Goal: Task Accomplishment & Management: Manage account settings

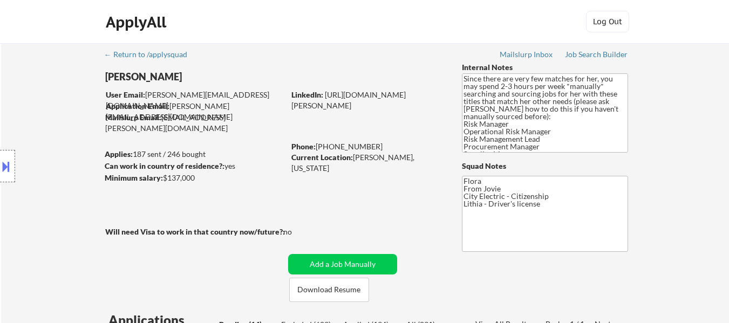
select select ""pending""
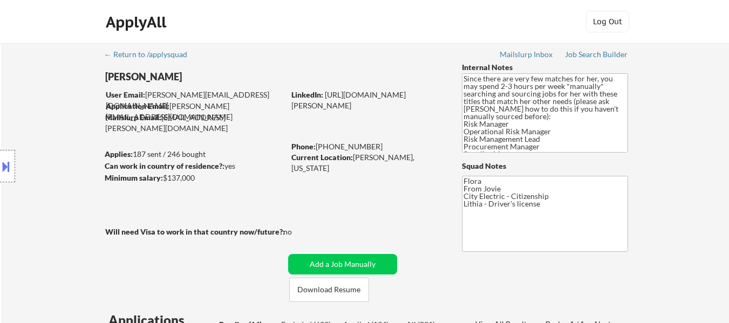
select select ""pending""
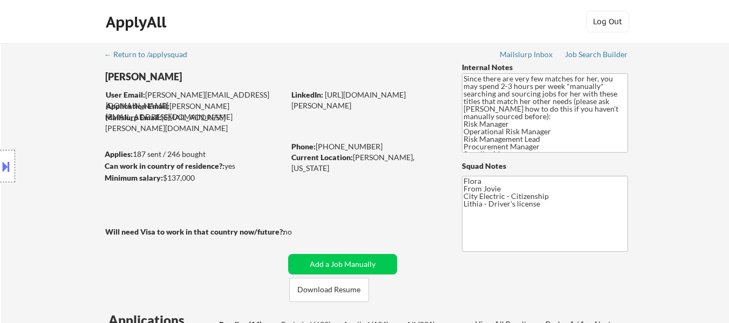
select select ""pending""
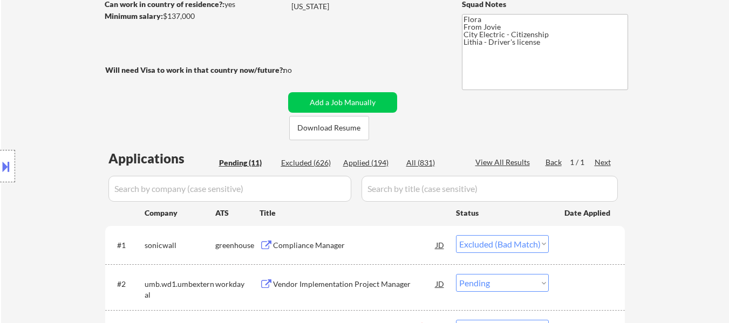
select select ""pending""
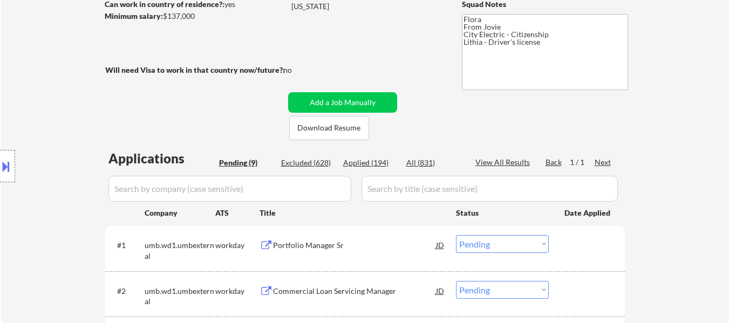
select select ""pending""
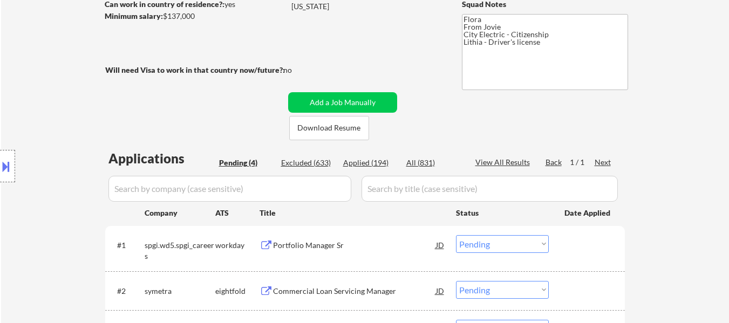
select select ""pending""
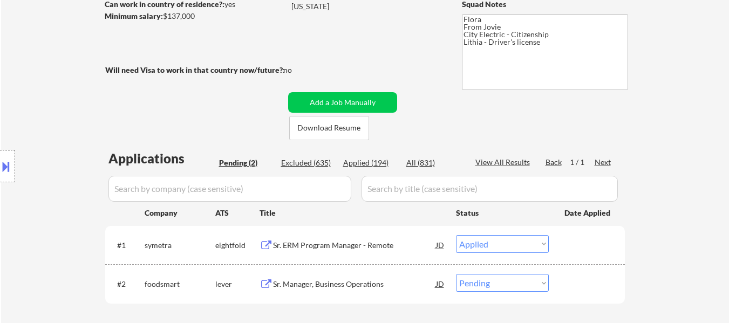
select select ""pending""
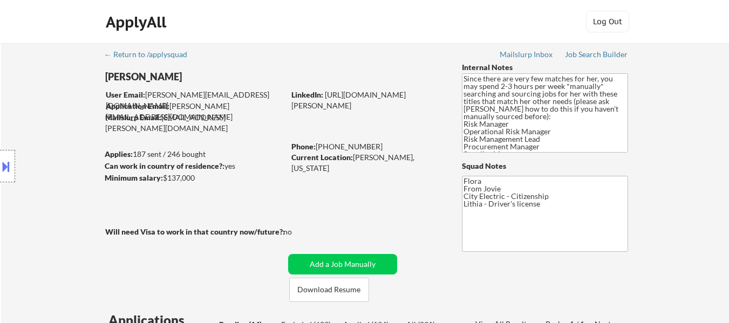
select select ""pending""
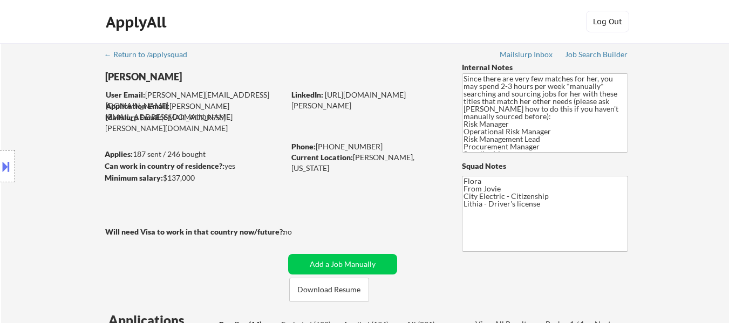
select select ""pending""
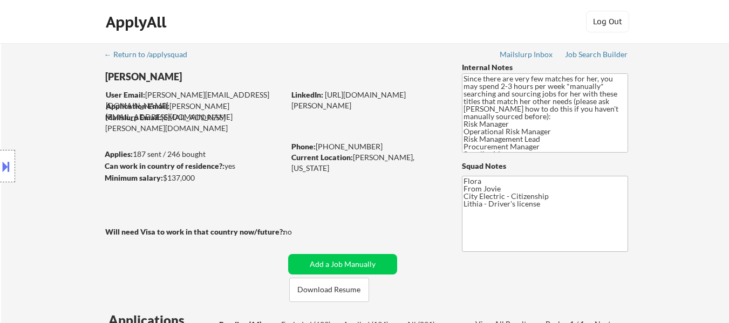
select select ""pending""
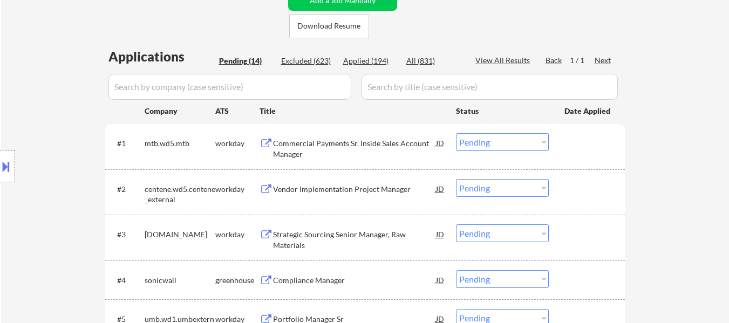
click at [537, 142] on select "Choose an option... Pending Applied Excluded (Questions) Excluded (Expired) Exc…" at bounding box center [502, 142] width 93 height 18
click at [456, 133] on select "Choose an option... Pending Applied Excluded (Questions) Excluded (Expired) Exc…" at bounding box center [502, 142] width 93 height 18
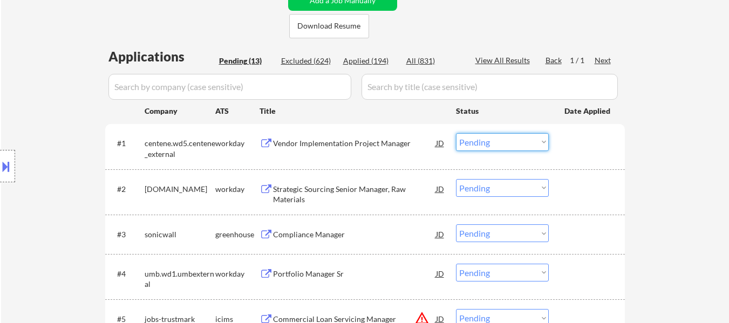
drag, startPoint x: 524, startPoint y: 139, endPoint x: 525, endPoint y: 147, distance: 7.6
click at [524, 139] on select "Choose an option... Pending Applied Excluded (Questions) Excluded (Expired) Exc…" at bounding box center [502, 142] width 93 height 18
click at [456, 133] on select "Choose an option... Pending Applied Excluded (Questions) Excluded (Expired) Exc…" at bounding box center [502, 142] width 93 height 18
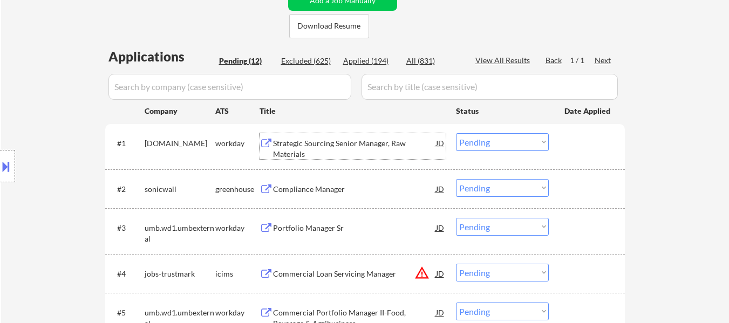
click at [346, 144] on div "Strategic Sourcing Senior Manager, Raw Materials" at bounding box center [354, 148] width 163 height 21
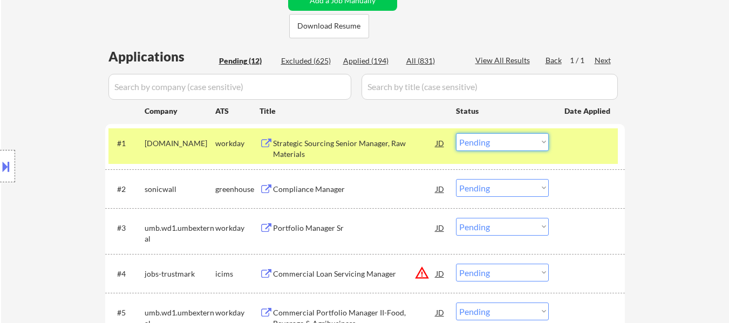
click at [515, 141] on select "Choose an option... Pending Applied Excluded (Questions) Excluded (Expired) Exc…" at bounding box center [502, 142] width 93 height 18
click at [456, 133] on select "Choose an option... Pending Applied Excluded (Questions) Excluded (Expired) Exc…" at bounding box center [502, 142] width 93 height 18
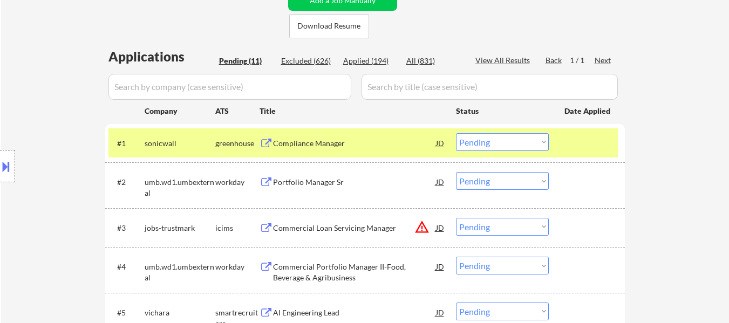
click at [310, 140] on div "Compliance Manager" at bounding box center [354, 143] width 163 height 11
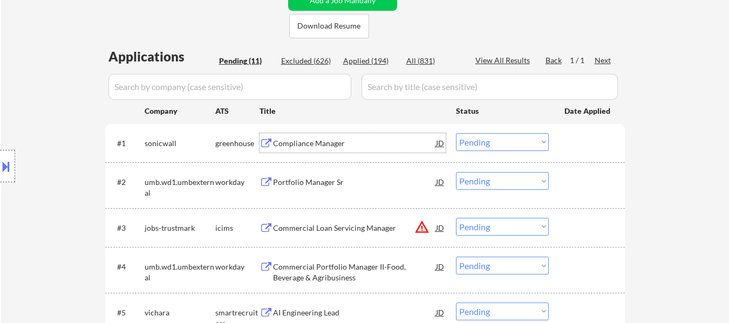
click at [336, 186] on div "Portfolio Manager Sr" at bounding box center [354, 182] width 163 height 11
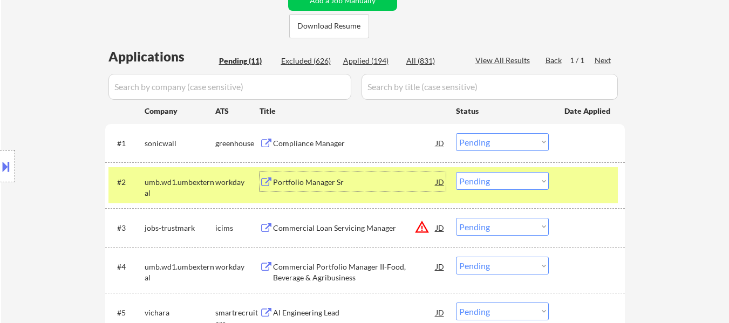
click at [506, 140] on select "Choose an option... Pending Applied Excluded (Questions) Excluded (Expired) Exc…" at bounding box center [502, 142] width 93 height 18
click at [456, 133] on select "Choose an option... Pending Applied Excluded (Questions) Excluded (Expired) Exc…" at bounding box center [502, 142] width 93 height 18
select select ""pending""
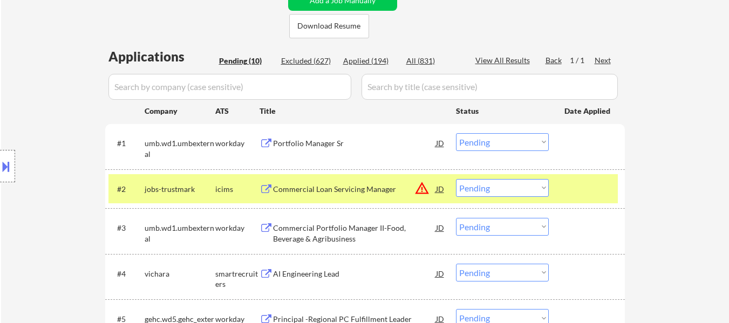
click at [579, 191] on div at bounding box center [587, 188] width 47 height 19
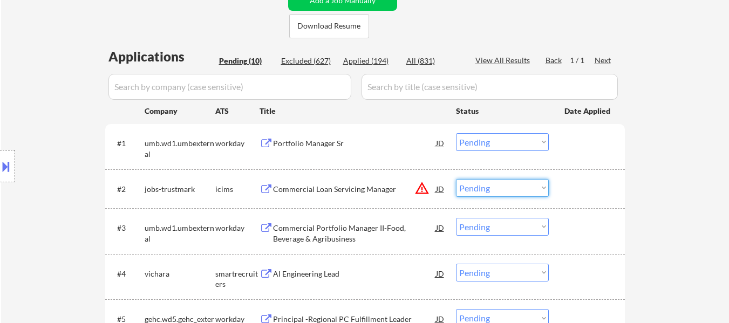
click at [487, 190] on select "Choose an option... Pending Applied Excluded (Questions) Excluded (Expired) Exc…" at bounding box center [502, 188] width 93 height 18
click at [456, 179] on select "Choose an option... Pending Applied Excluded (Questions) Excluded (Expired) Exc…" at bounding box center [502, 188] width 93 height 18
select select ""pending""
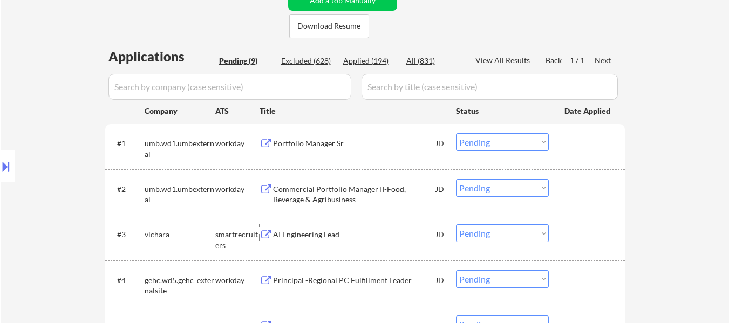
click at [339, 236] on div "AI Engineering Lead" at bounding box center [354, 234] width 163 height 11
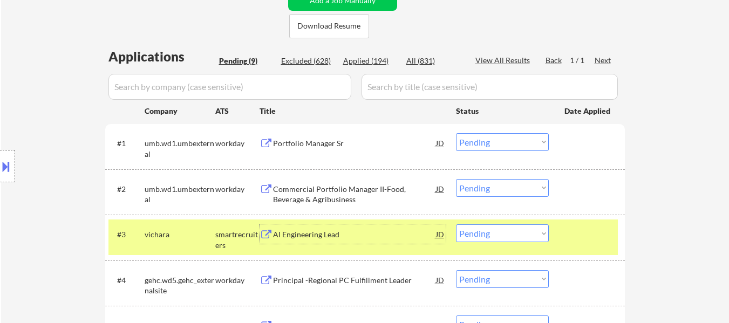
click at [506, 235] on select "Choose an option... Pending Applied Excluded (Questions) Excluded (Expired) Exc…" at bounding box center [502, 233] width 93 height 18
click at [456, 224] on select "Choose an option... Pending Applied Excluded (Questions) Excluded (Expired) Exc…" at bounding box center [502, 233] width 93 height 18
select select ""pending""
click at [496, 140] on select "Choose an option... Pending Applied Excluded (Questions) Excluded (Expired) Exc…" at bounding box center [502, 142] width 93 height 18
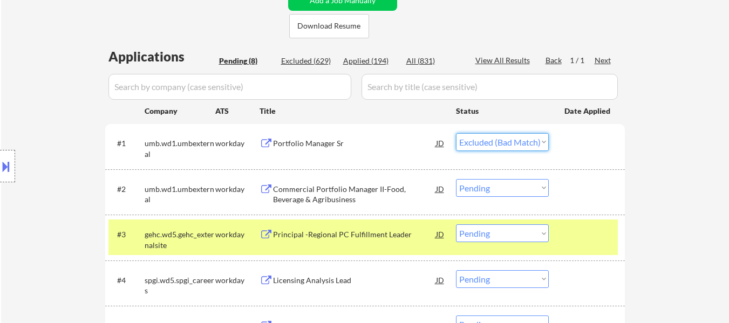
click at [456, 133] on select "Choose an option... Pending Applied Excluded (Questions) Excluded (Expired) Exc…" at bounding box center [502, 142] width 93 height 18
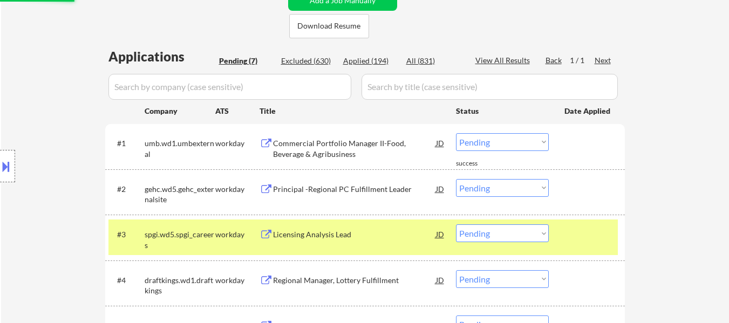
click at [506, 138] on select "Choose an option... Pending Applied Excluded (Questions) Excluded (Expired) Exc…" at bounding box center [502, 142] width 93 height 18
click at [456, 133] on select "Choose an option... Pending Applied Excluded (Questions) Excluded (Expired) Exc…" at bounding box center [502, 142] width 93 height 18
select select ""pending""
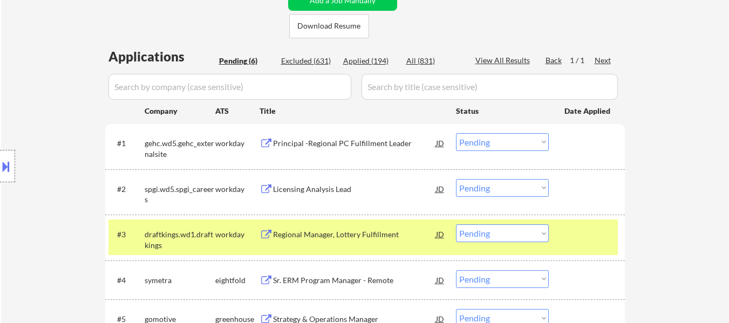
click at [385, 143] on div "Principal -Regional PC Fulfillment Leader" at bounding box center [354, 143] width 163 height 11
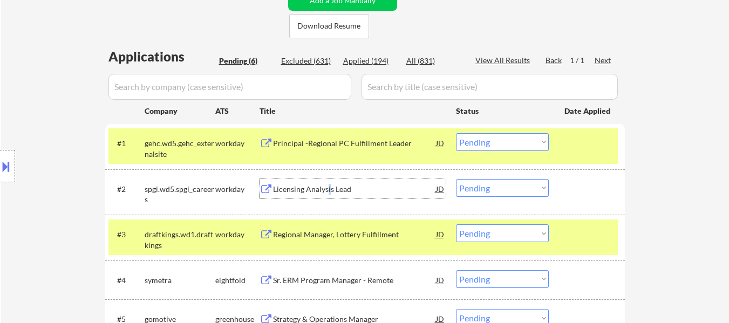
click at [328, 184] on div "Licensing Analysis Lead" at bounding box center [354, 189] width 163 height 11
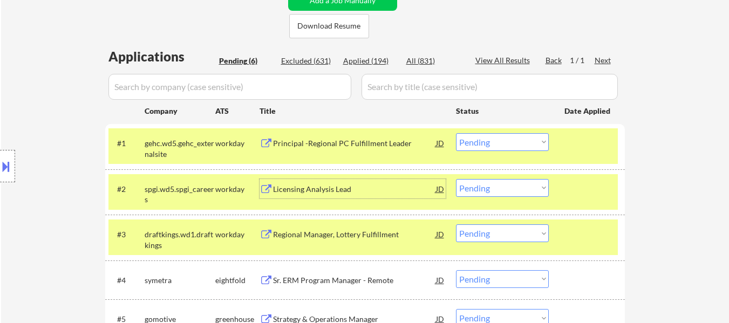
click at [334, 232] on div "Regional Manager, Lottery Fulfillment" at bounding box center [354, 234] width 163 height 11
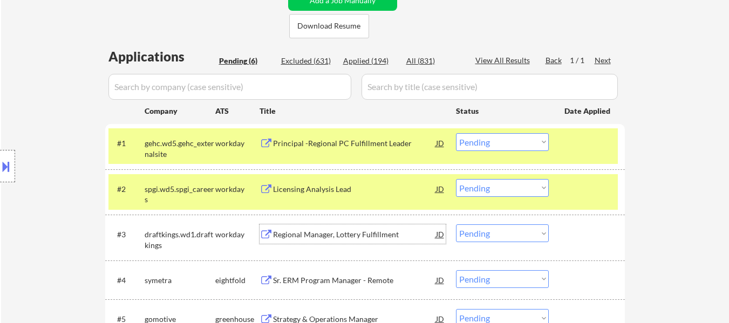
click at [492, 233] on select "Choose an option... Pending Applied Excluded (Questions) Excluded (Expired) Exc…" at bounding box center [502, 233] width 93 height 18
click at [456, 224] on select "Choose an option... Pending Applied Excluded (Questions) Excluded (Expired) Exc…" at bounding box center [502, 233] width 93 height 18
select select ""pending""
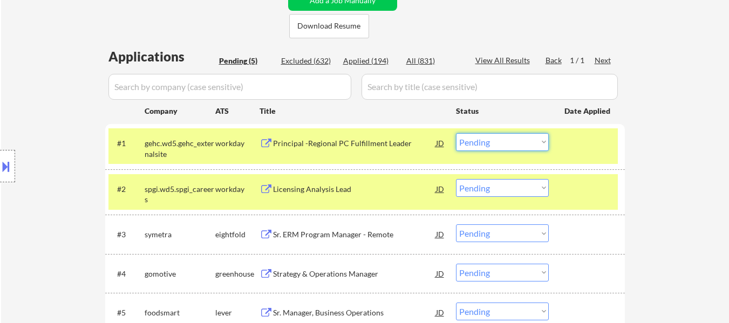
drag, startPoint x: 475, startPoint y: 140, endPoint x: 488, endPoint y: 150, distance: 16.8
click at [475, 140] on select "Choose an option... Pending Applied Excluded (Questions) Excluded (Expired) Exc…" at bounding box center [502, 142] width 93 height 18
click at [456, 133] on select "Choose an option... Pending Applied Excluded (Questions) Excluded (Expired) Exc…" at bounding box center [502, 142] width 93 height 18
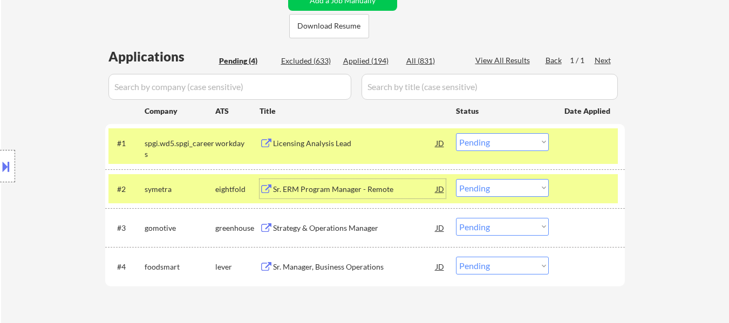
click at [332, 190] on div "Sr. ERM Program Manager - Remote" at bounding box center [354, 189] width 163 height 11
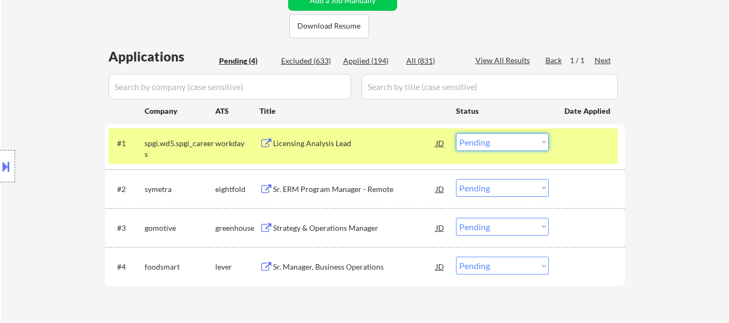
click at [515, 138] on select "Choose an option... Pending Applied Excluded (Questions) Excluded (Expired) Exc…" at bounding box center [502, 142] width 93 height 18
click at [456, 133] on select "Choose an option... Pending Applied Excluded (Questions) Excluded (Expired) Exc…" at bounding box center [502, 142] width 93 height 18
select select ""pending""
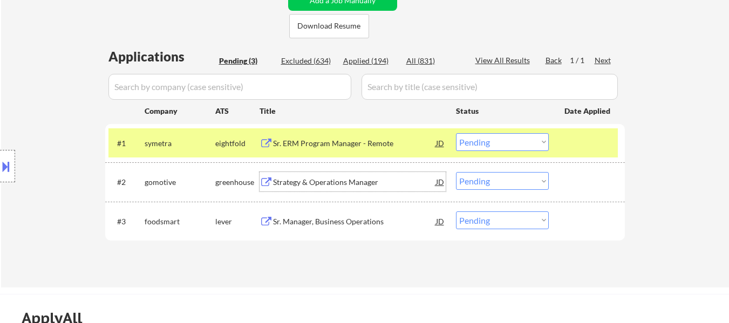
click at [334, 184] on div "Strategy & Operations Manager" at bounding box center [354, 182] width 163 height 11
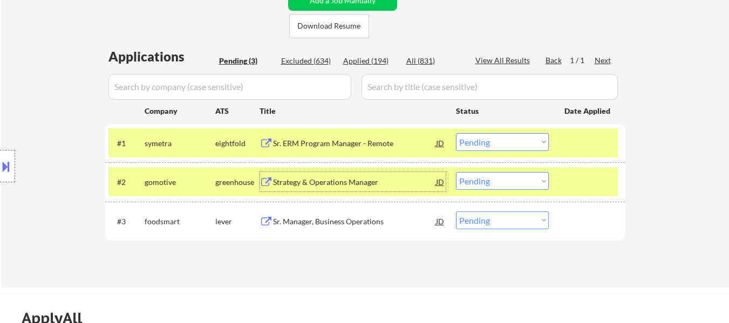
click at [493, 180] on select "Choose an option... Pending Applied Excluded (Questions) Excluded (Expired) Exc…" at bounding box center [502, 181] width 93 height 18
click at [456, 172] on select "Choose an option... Pending Applied Excluded (Questions) Excluded (Expired) Exc…" at bounding box center [502, 181] width 93 height 18
select select ""pending""
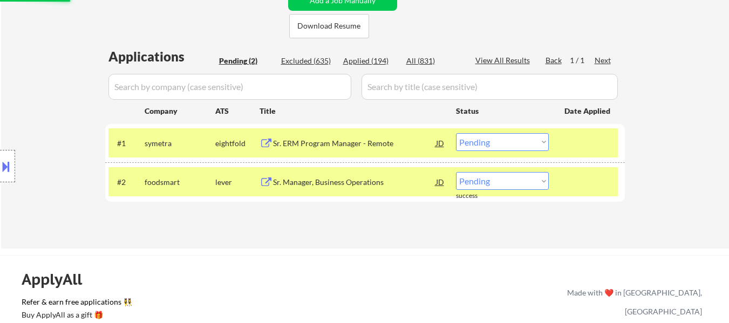
click at [339, 215] on div "Applications Pending (2) Excluded (635) Applied (194) All (831) View All Result…" at bounding box center [364, 137] width 519 height 181
click at [346, 176] on div "Sr. Manager, Business Operations" at bounding box center [354, 181] width 163 height 19
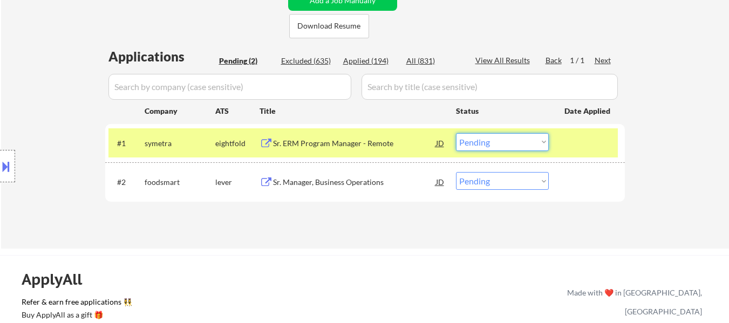
click at [502, 144] on select "Choose an option... Pending Applied Excluded (Questions) Excluded (Expired) Exc…" at bounding box center [502, 142] width 93 height 18
click at [456, 133] on select "Choose an option... Pending Applied Excluded (Questions) Excluded (Expired) Exc…" at bounding box center [502, 142] width 93 height 18
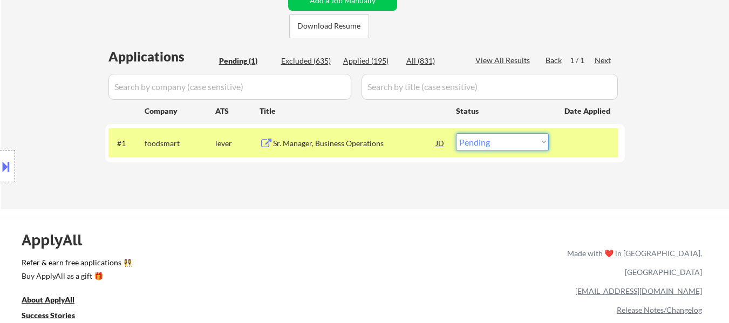
click at [479, 147] on select "Choose an option... Pending Applied Excluded (Questions) Excluded (Expired) Exc…" at bounding box center [502, 142] width 93 height 18
select select ""applied""
click at [456, 133] on select "Choose an option... Pending Applied Excluded (Questions) Excluded (Expired) Exc…" at bounding box center [502, 142] width 93 height 18
